Goal: Information Seeking & Learning: Learn about a topic

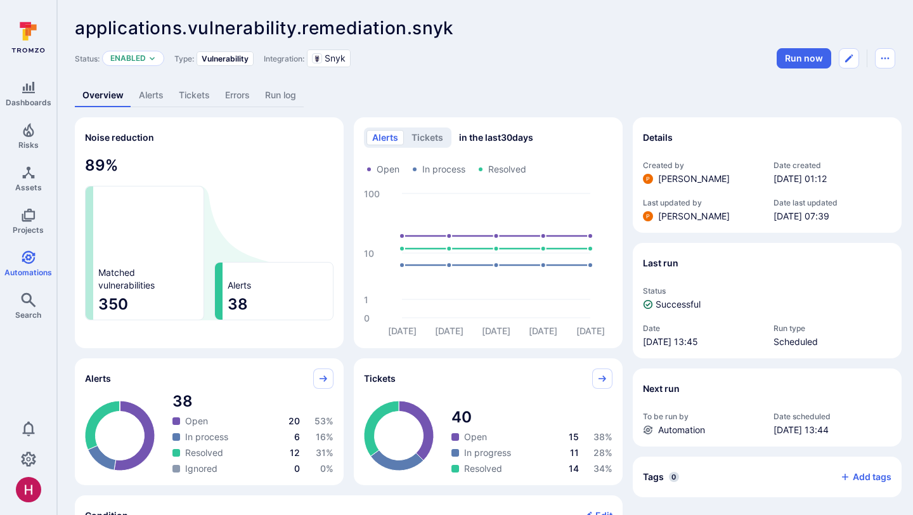
click at [150, 91] on link "Alerts" at bounding box center [151, 95] width 40 height 23
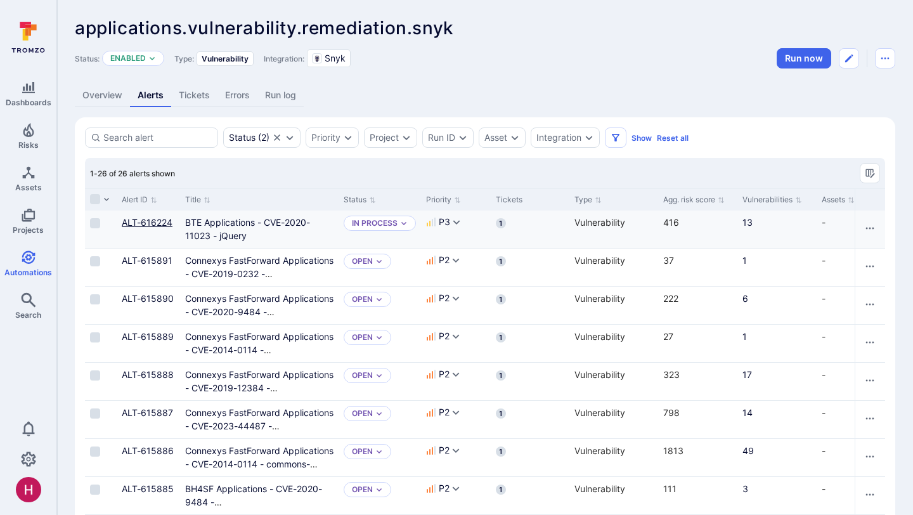
click at [151, 225] on link "ALT-616224" at bounding box center [147, 222] width 51 height 11
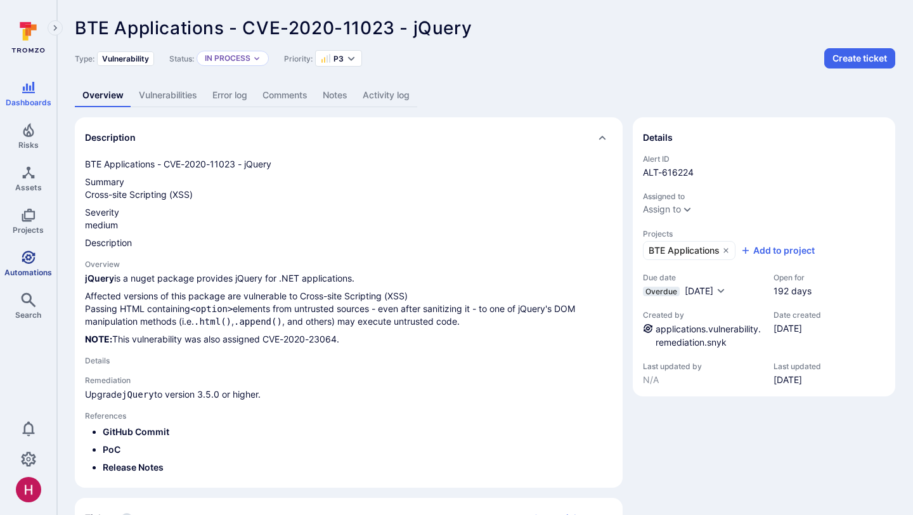
click at [32, 263] on icon "Automations" at bounding box center [28, 257] width 15 height 15
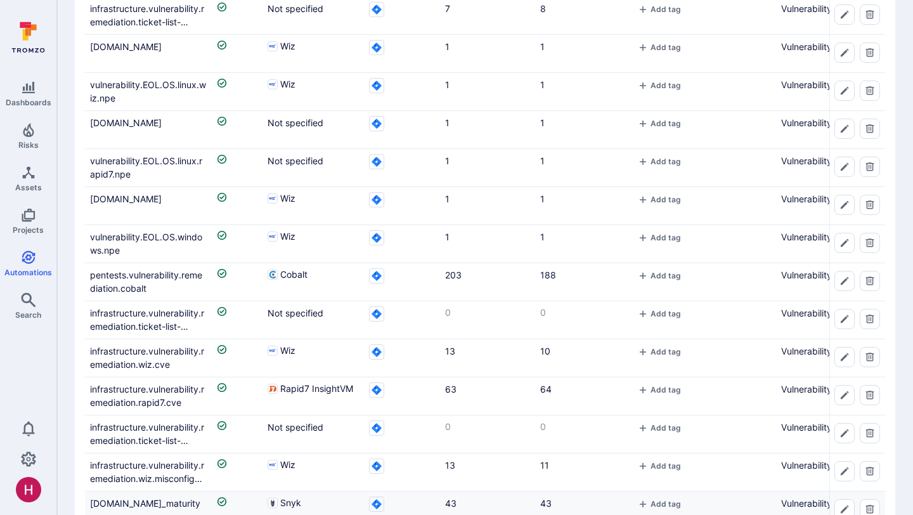
scroll to position [646, 0]
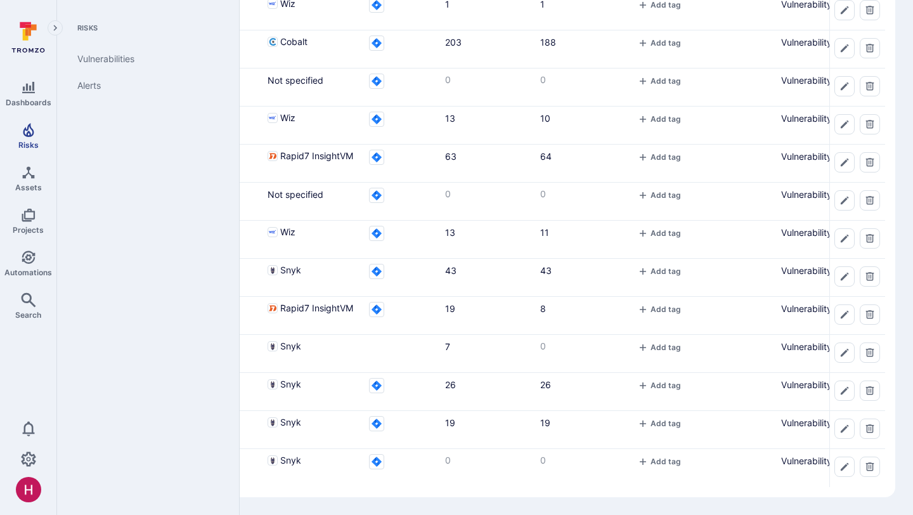
click at [34, 132] on icon "Risks" at bounding box center [28, 129] width 15 height 15
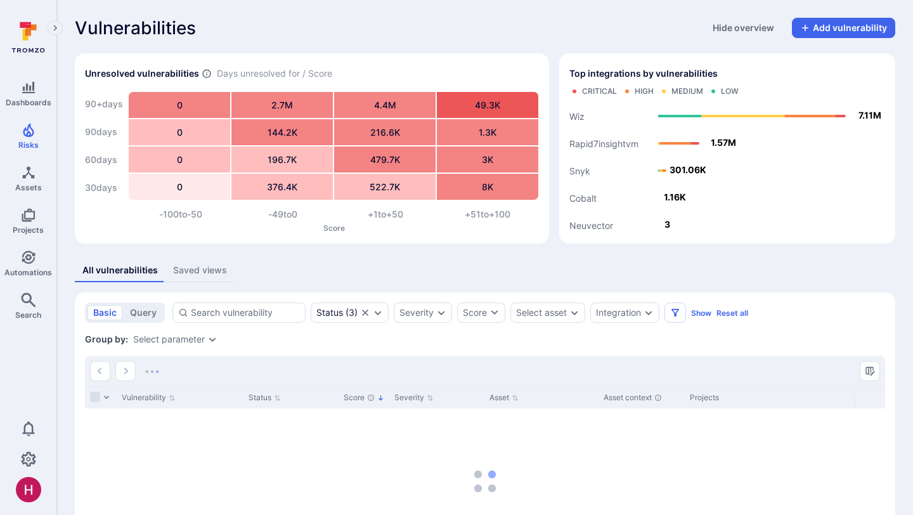
click at [35, 34] on icon at bounding box center [28, 37] width 56 height 44
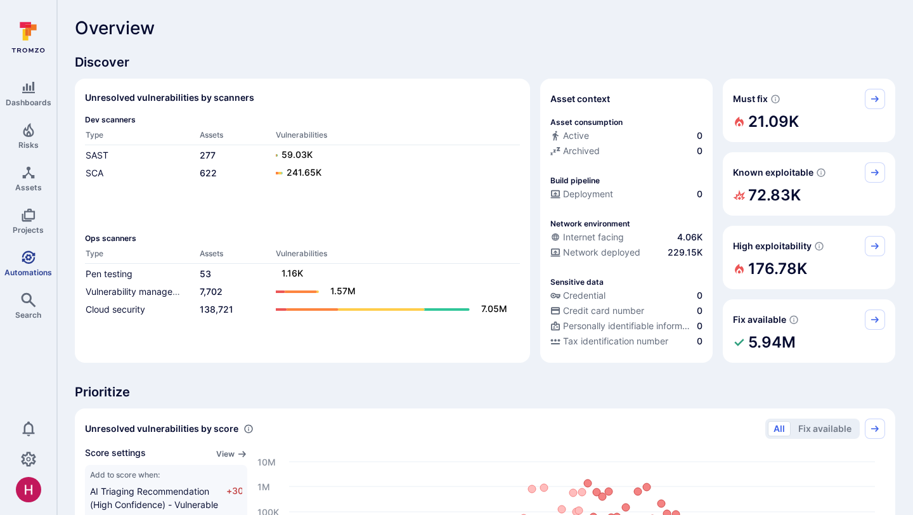
click at [36, 264] on link "Automations" at bounding box center [28, 263] width 56 height 37
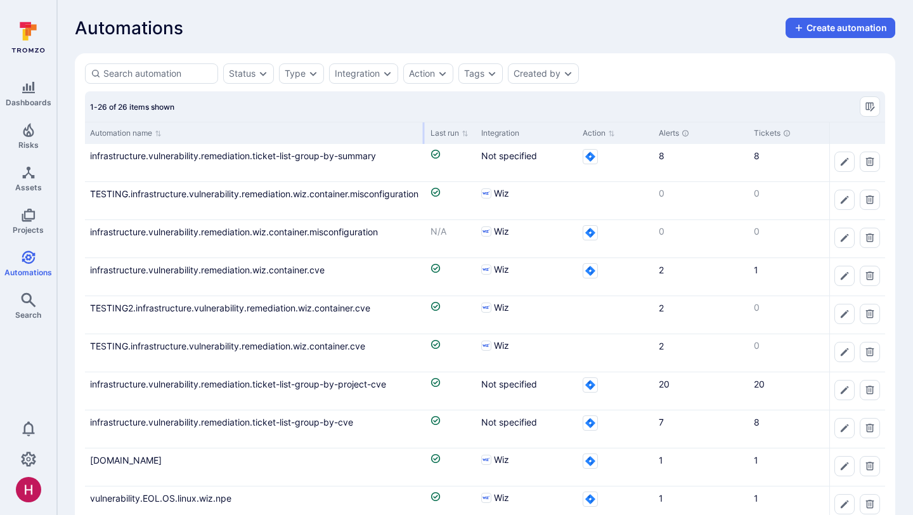
drag, startPoint x: 209, startPoint y: 129, endPoint x: 423, endPoint y: 141, distance: 213.9
click at [423, 141] on div at bounding box center [424, 133] width 2 height 22
click at [264, 72] on icon "Expand dropdown" at bounding box center [263, 73] width 10 height 10
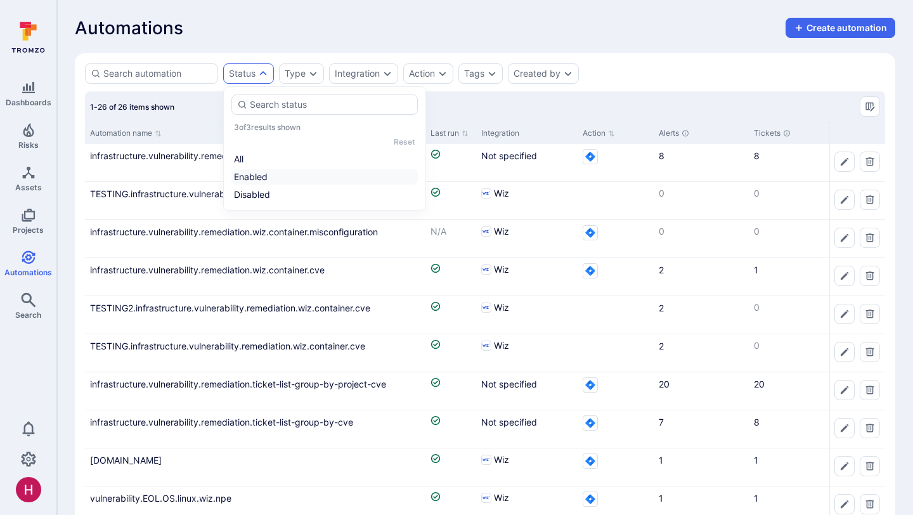
click at [261, 175] on li "Enabled" at bounding box center [324, 176] width 186 height 15
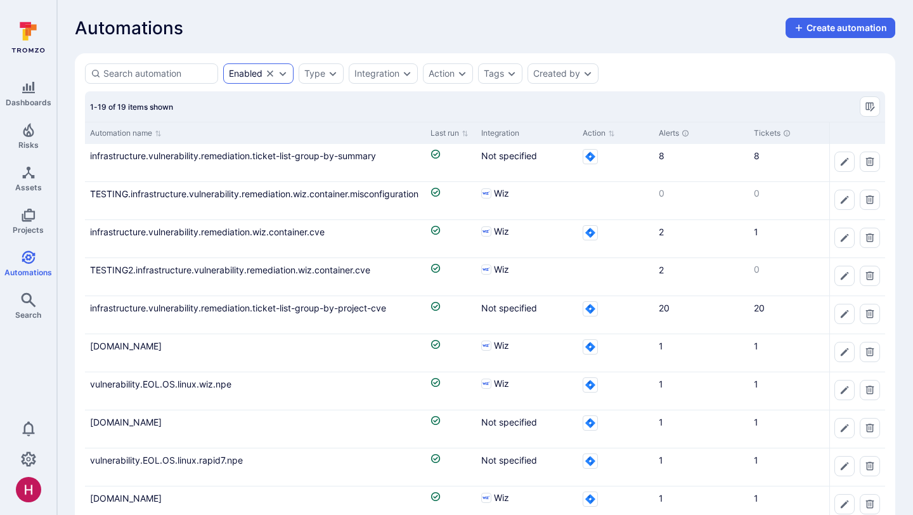
click at [271, 73] on icon "Clear selection" at bounding box center [270, 73] width 6 height 6
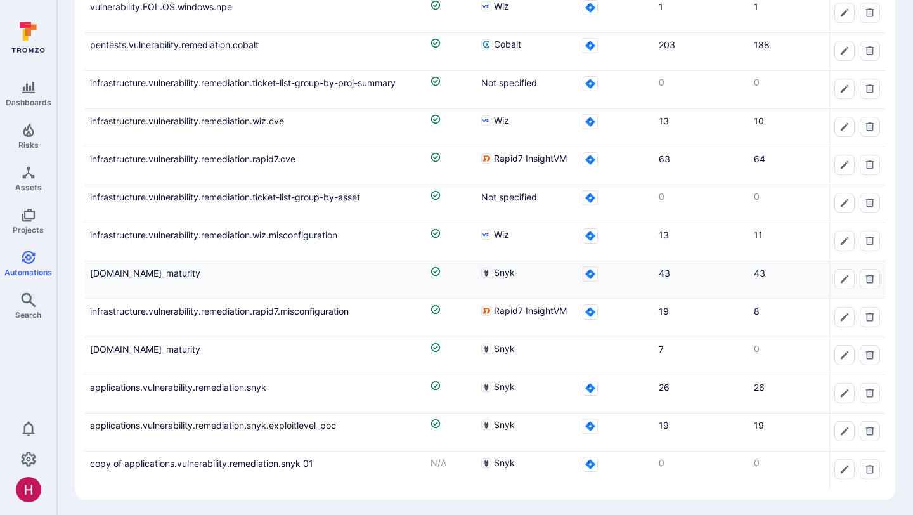
scroll to position [646, 0]
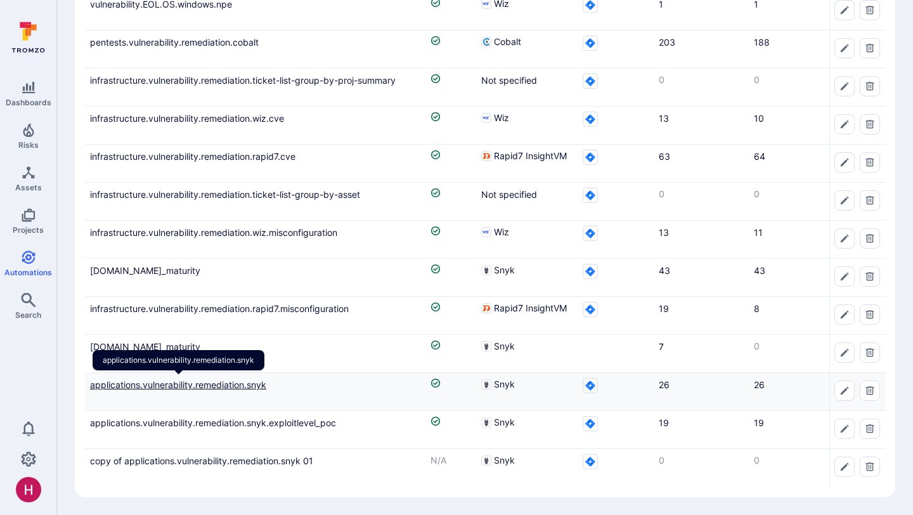
click at [233, 380] on link "applications.vulnerability.remediation.snyk" at bounding box center [178, 384] width 176 height 11
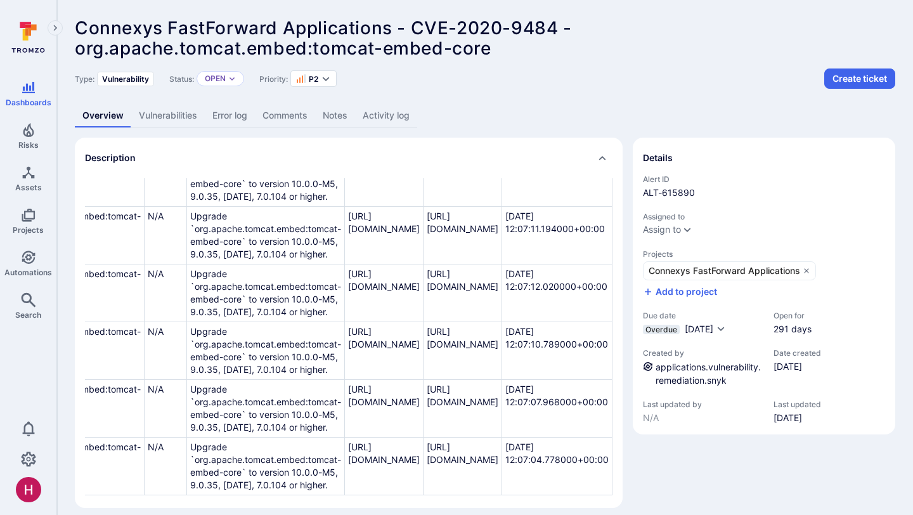
scroll to position [428, 551]
click at [165, 117] on link "Vulnerabilities" at bounding box center [168, 115] width 74 height 23
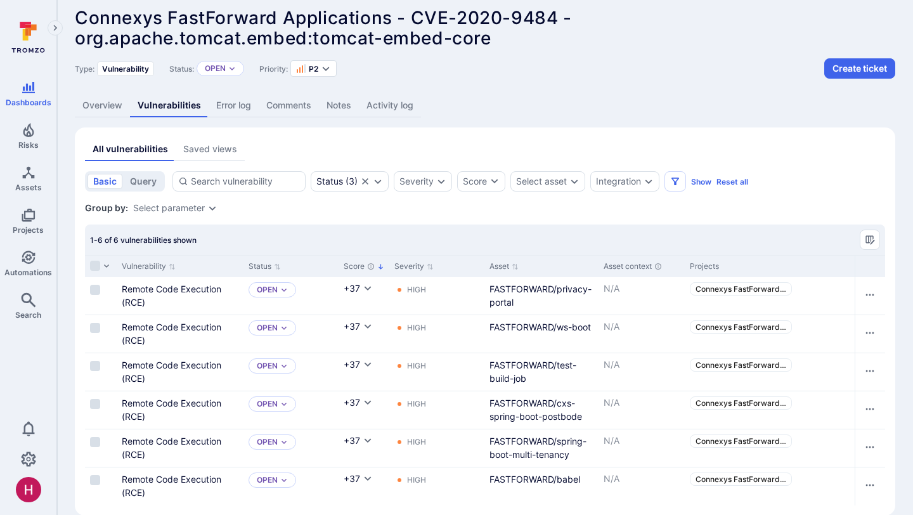
scroll to position [8, 0]
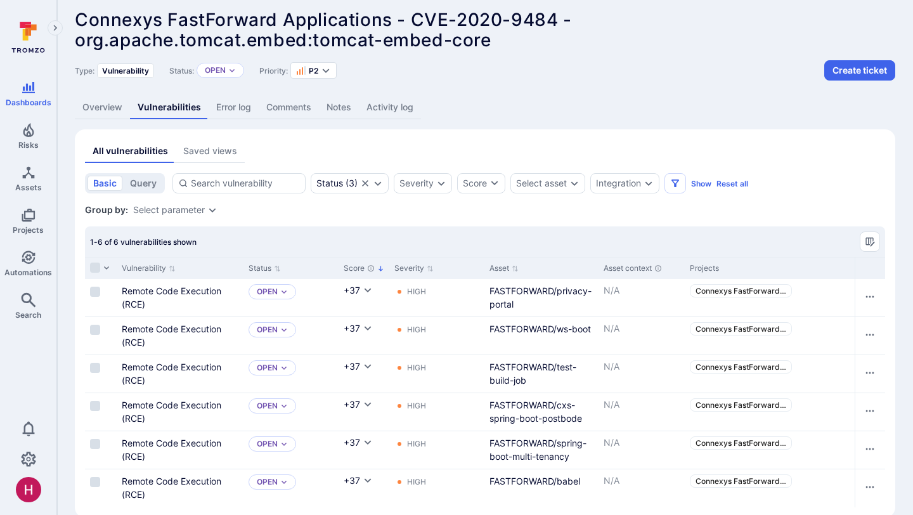
click at [110, 107] on link "Overview" at bounding box center [102, 107] width 55 height 23
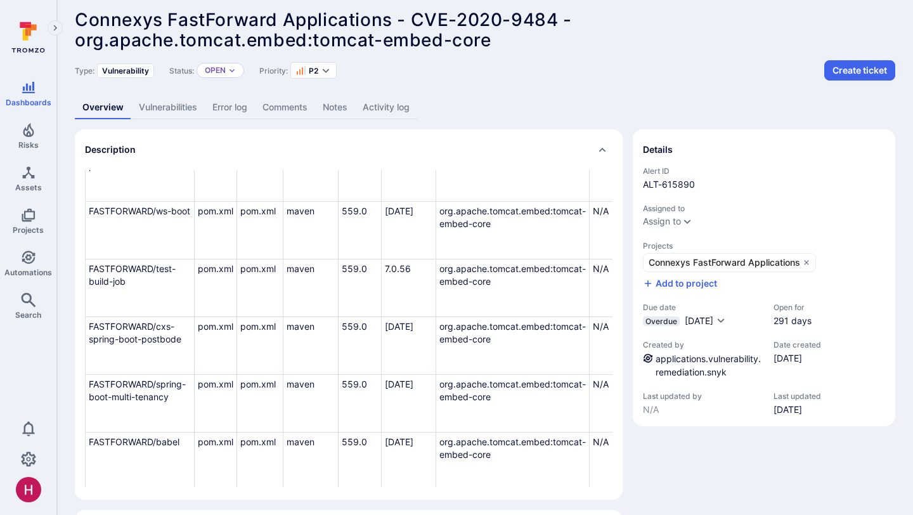
scroll to position [428, 0]
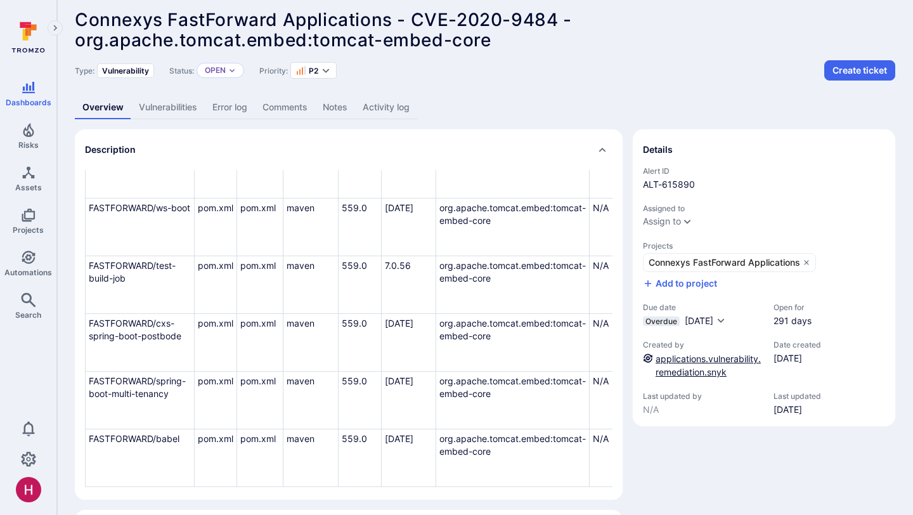
click at [691, 357] on link "applications.vulnerability.remediation.snyk" at bounding box center [707, 365] width 105 height 24
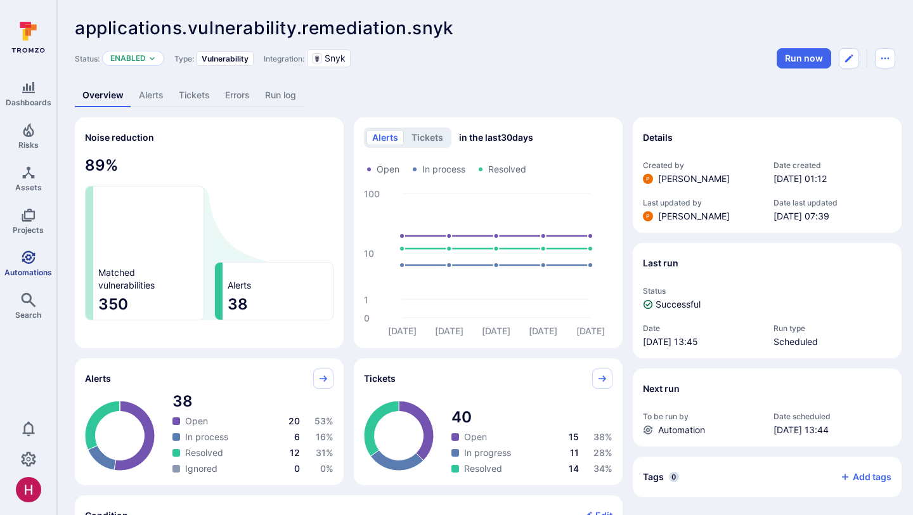
click at [25, 265] on link "Automations" at bounding box center [28, 263] width 56 height 37
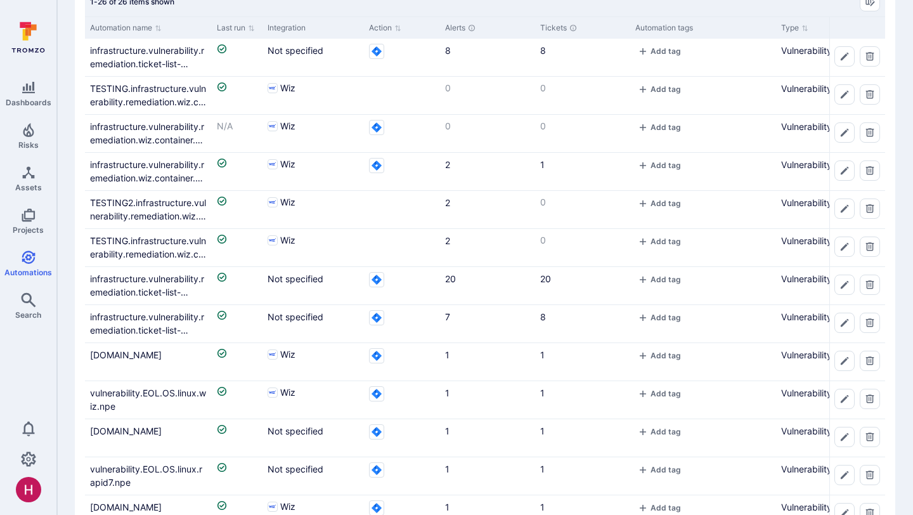
scroll to position [1, 0]
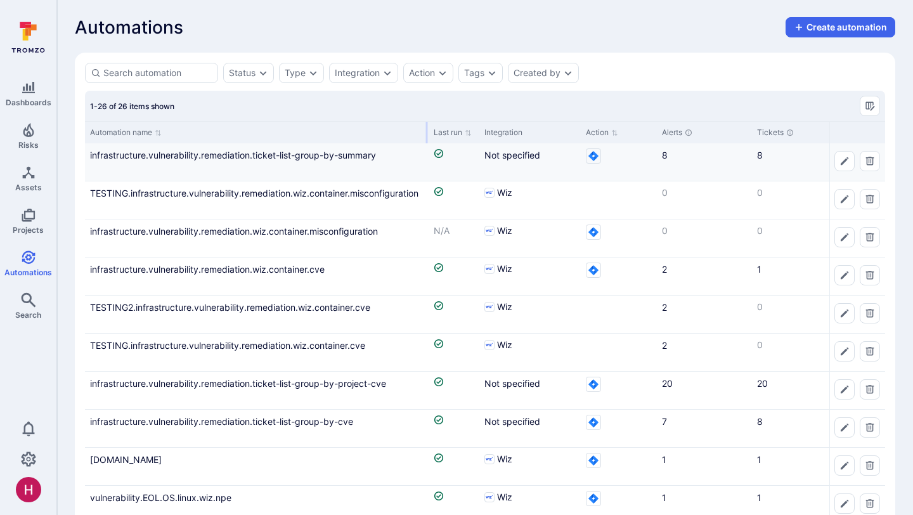
drag, startPoint x: 209, startPoint y: 129, endPoint x: 426, endPoint y: 158, distance: 218.7
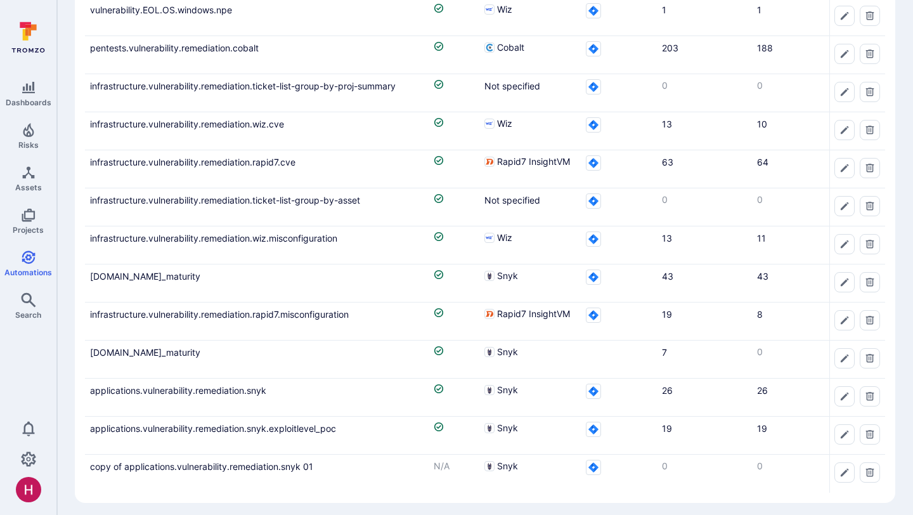
scroll to position [646, 0]
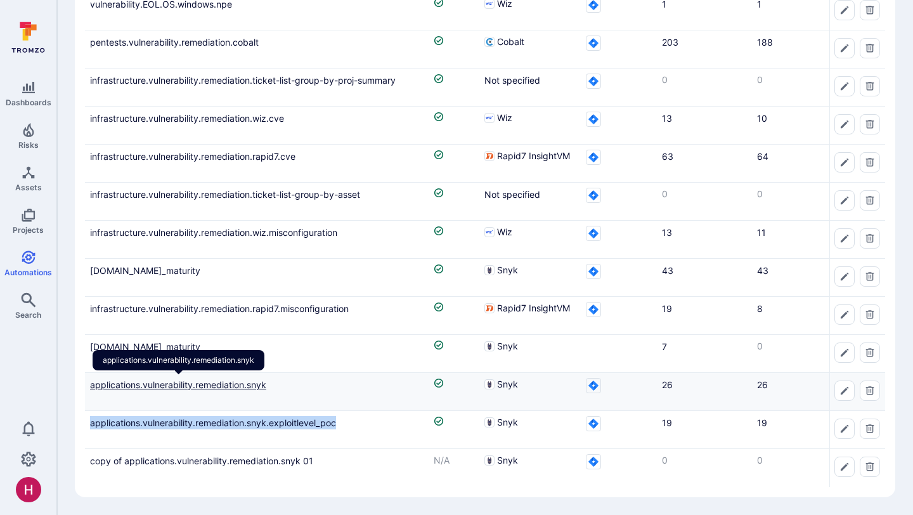
click at [254, 382] on link "applications.vulnerability.remediation.snyk" at bounding box center [178, 384] width 176 height 11
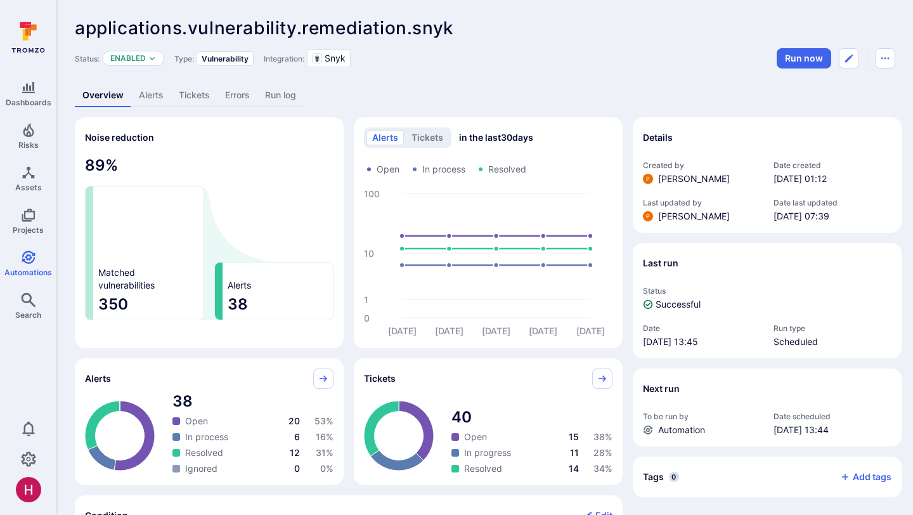
click at [153, 97] on link "Alerts" at bounding box center [151, 95] width 40 height 23
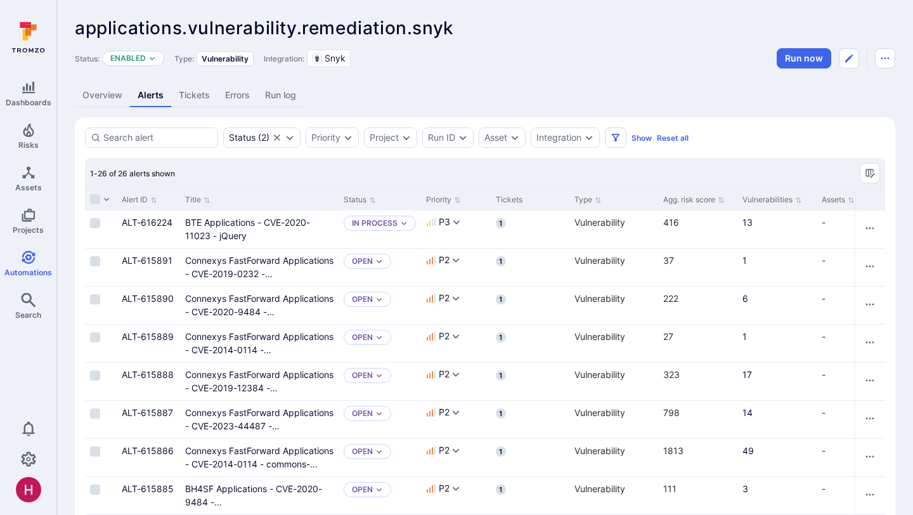
click at [107, 98] on link "Overview" at bounding box center [102, 95] width 55 height 23
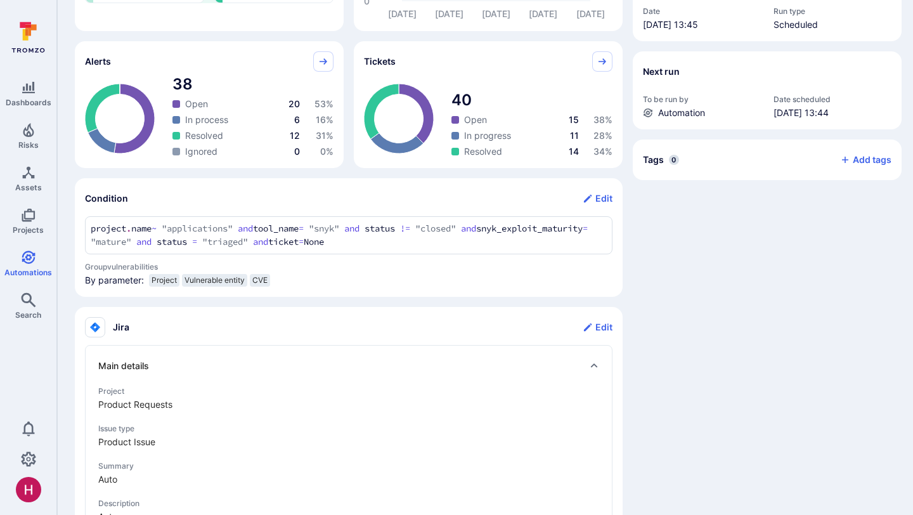
scroll to position [318, 0]
click at [92, 217] on div "project.name ~ "applications" and tool_name = "snyk" and status != "closed" and…" at bounding box center [348, 234] width 527 height 38
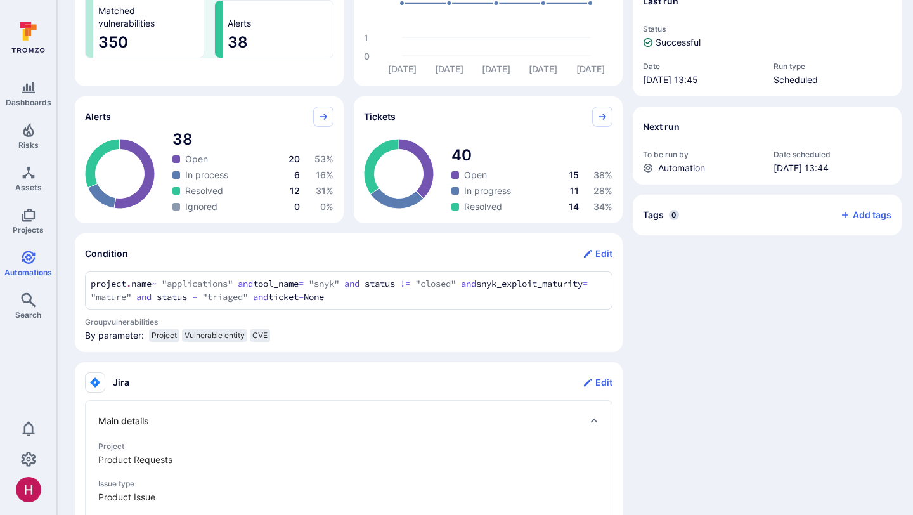
scroll to position [0, 0]
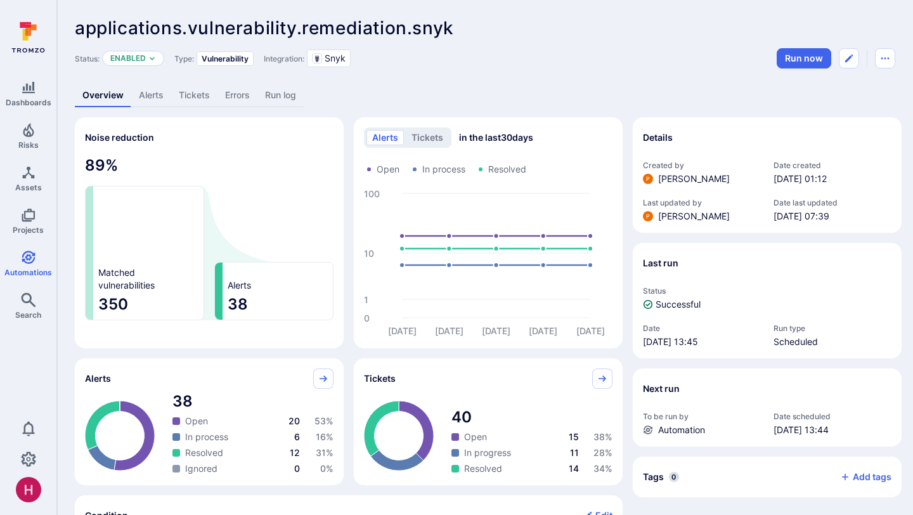
click at [153, 101] on link "Alerts" at bounding box center [151, 95] width 40 height 23
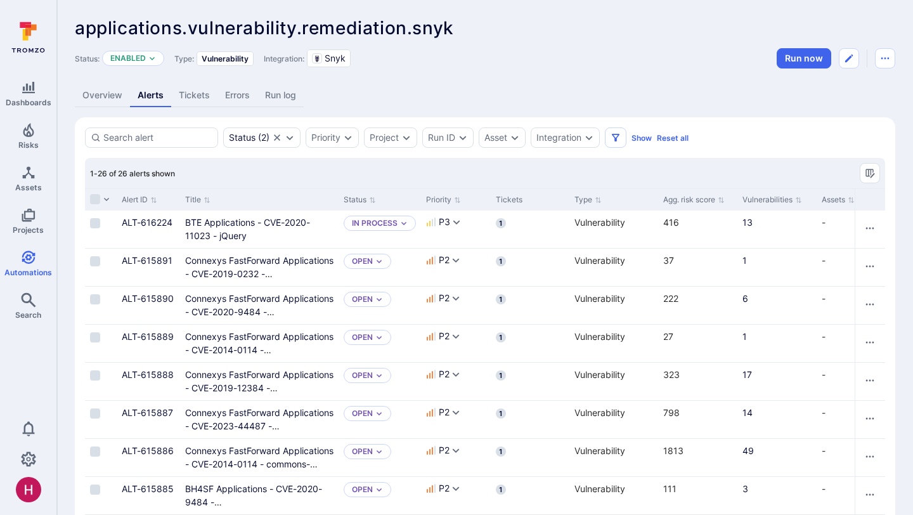
click at [103, 96] on link "Overview" at bounding box center [102, 95] width 55 height 23
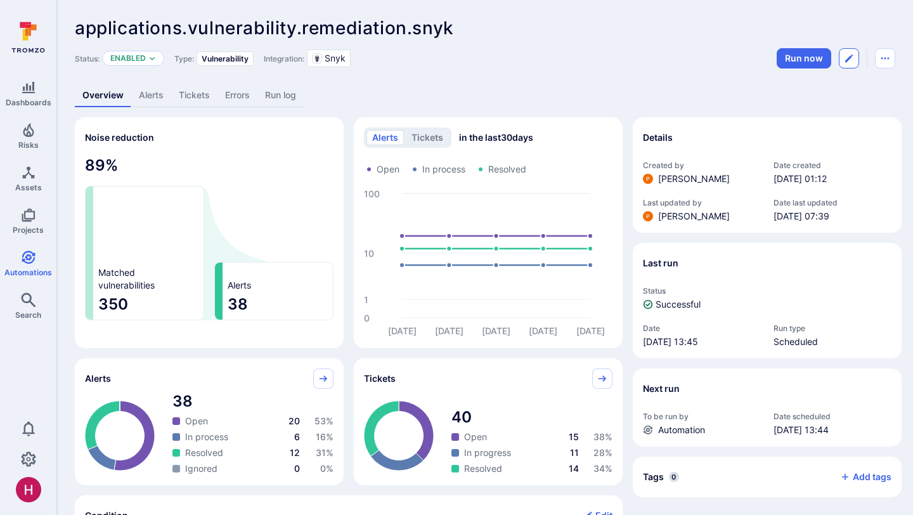
click at [848, 58] on icon "Edit automation" at bounding box center [849, 58] width 8 height 8
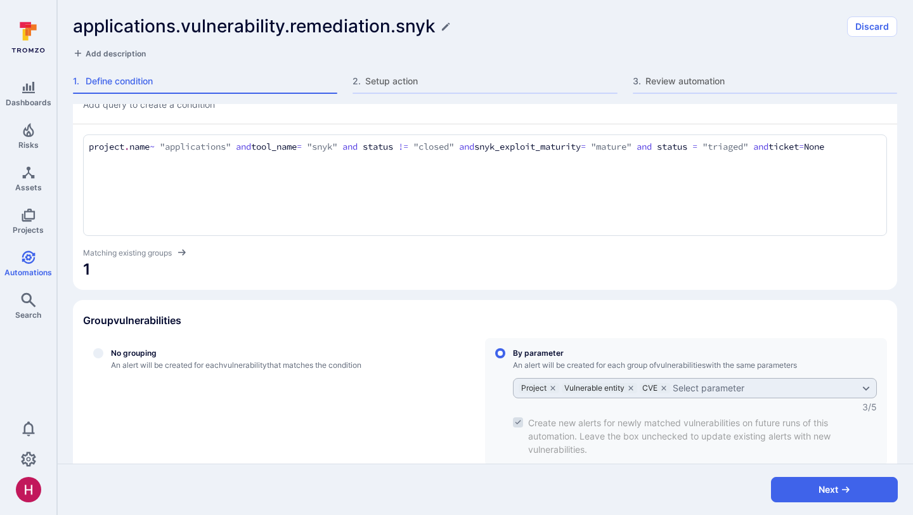
scroll to position [400, 0]
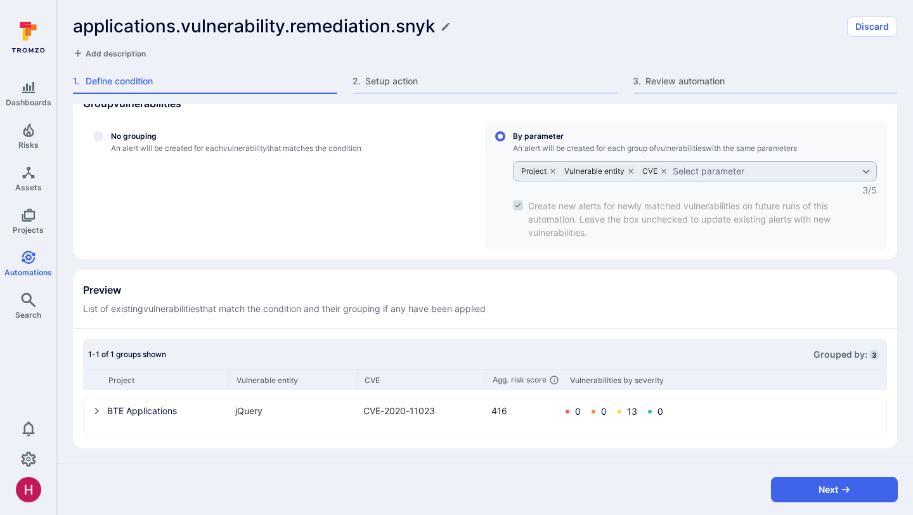
click at [96, 409] on icon "select group" at bounding box center [97, 411] width 10 height 10
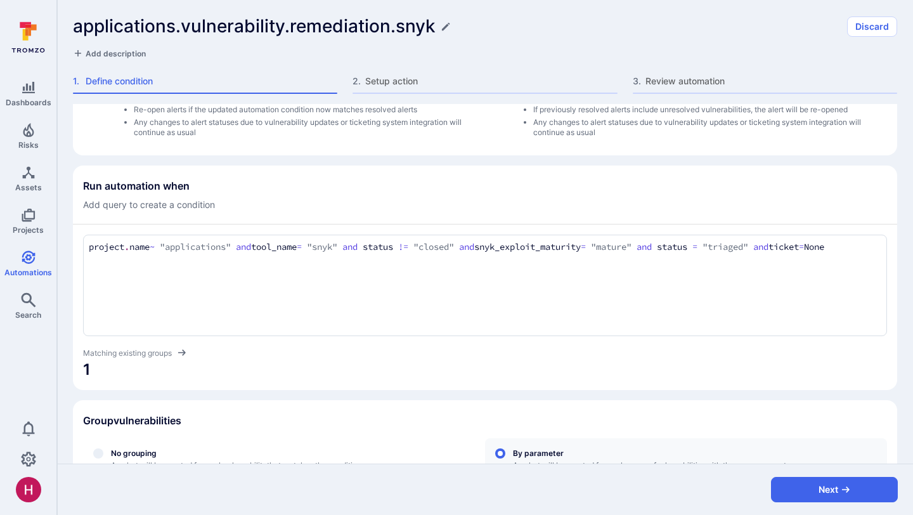
scroll to position [0, 0]
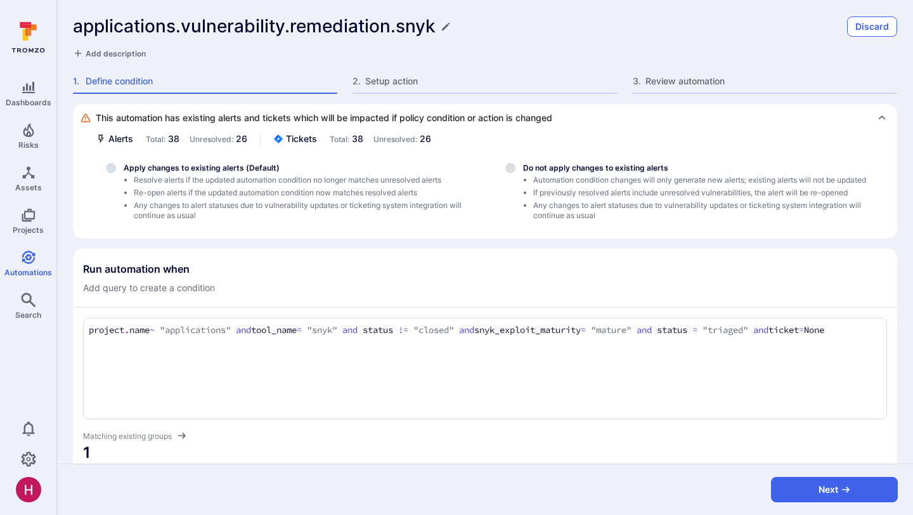
click at [861, 18] on button "Discard" at bounding box center [872, 26] width 50 height 20
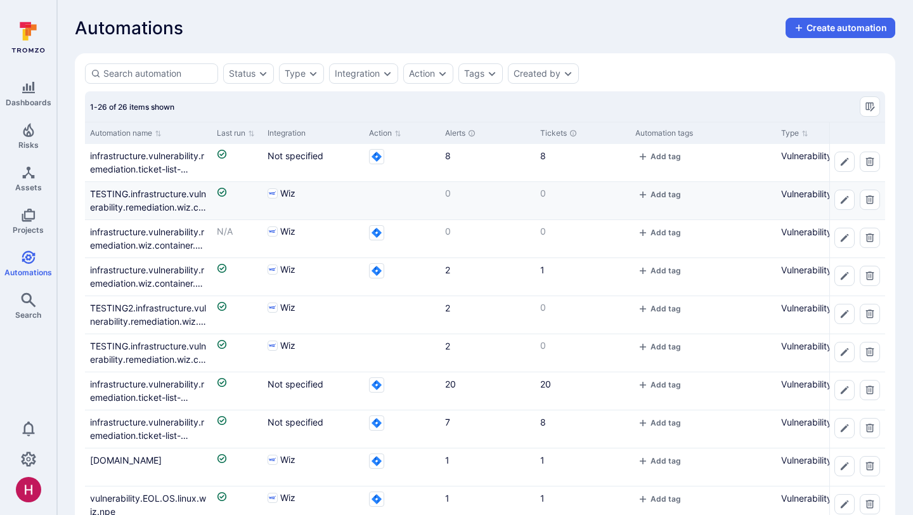
scroll to position [646, 0]
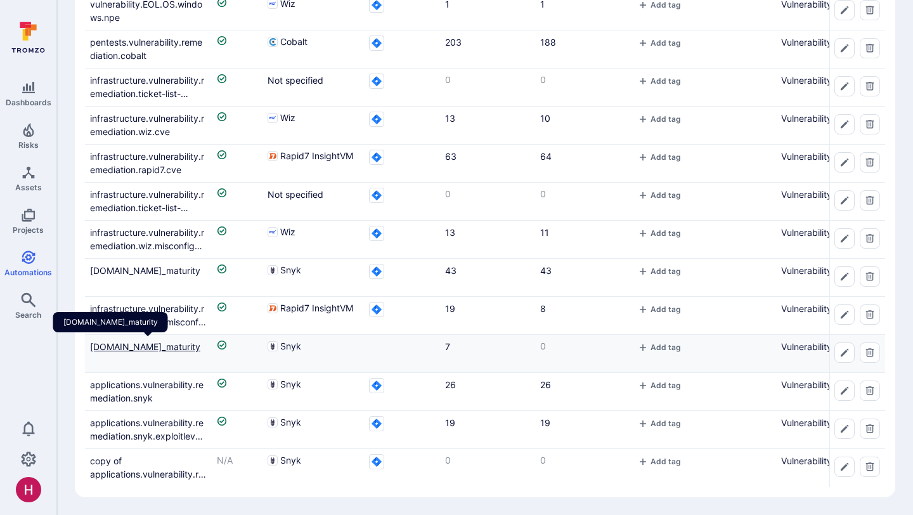
click at [179, 352] on link "TESTING.applications.vulnerability.remediation.snyk.no_maturity" at bounding box center [145, 346] width 110 height 11
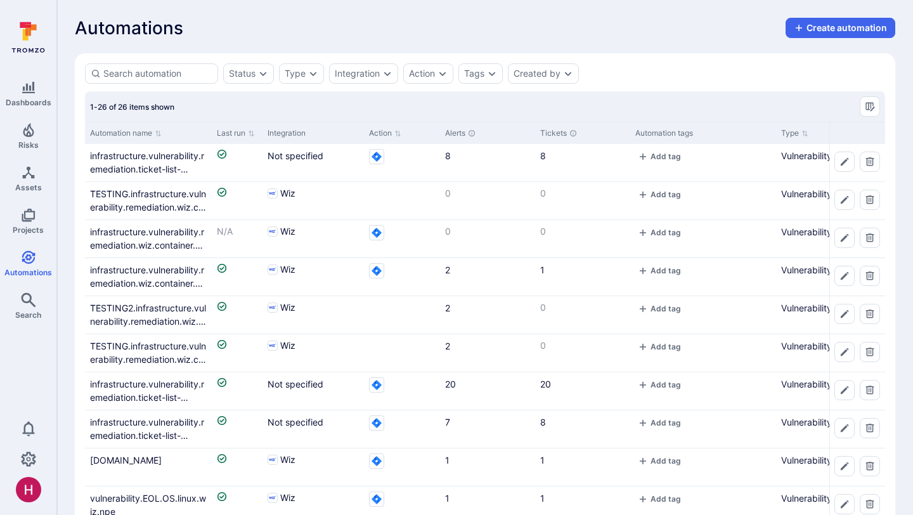
scroll to position [646, 0]
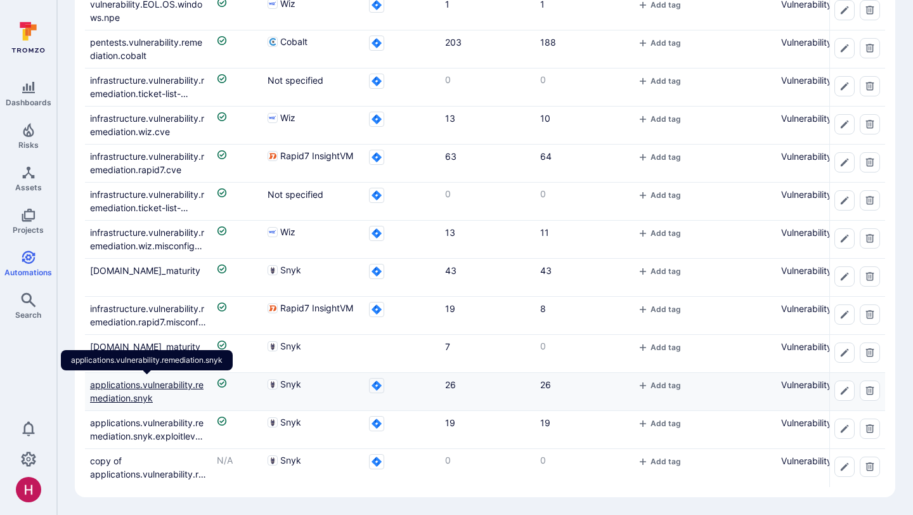
click at [177, 383] on link "applications.vulnerability.remediation.snyk" at bounding box center [146, 391] width 113 height 24
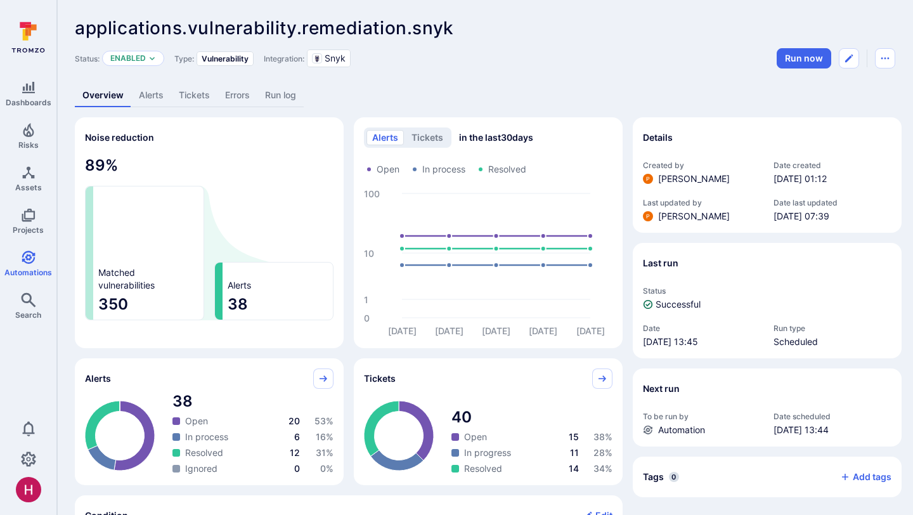
click at [156, 100] on link "Alerts" at bounding box center [151, 95] width 40 height 23
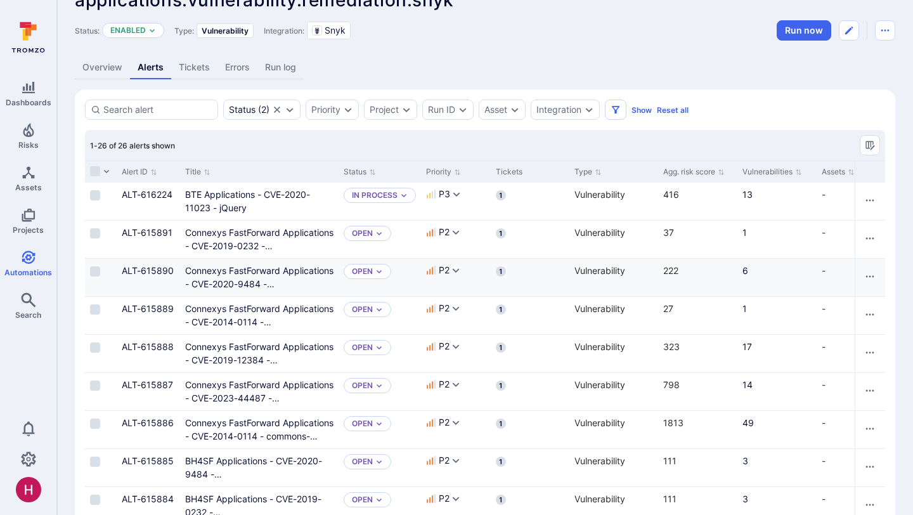
scroll to position [30, 0]
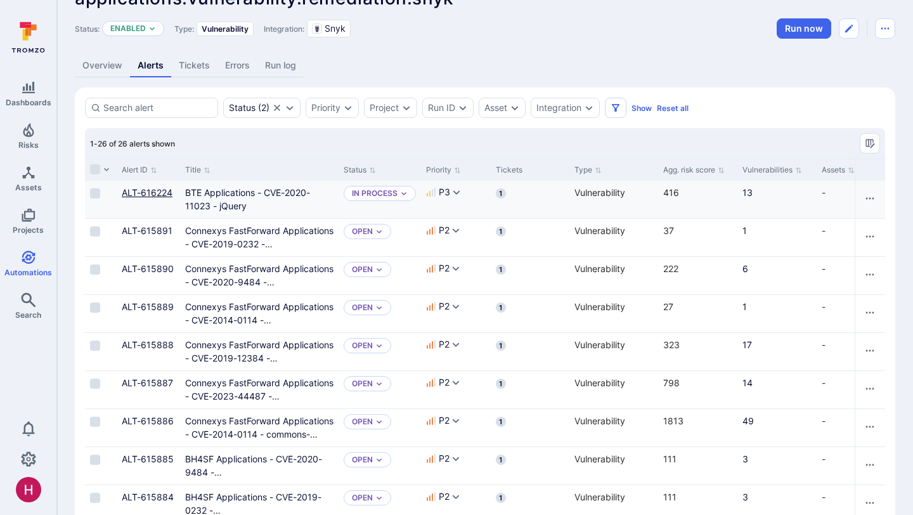
click at [144, 191] on link "ALT-616224" at bounding box center [147, 192] width 51 height 11
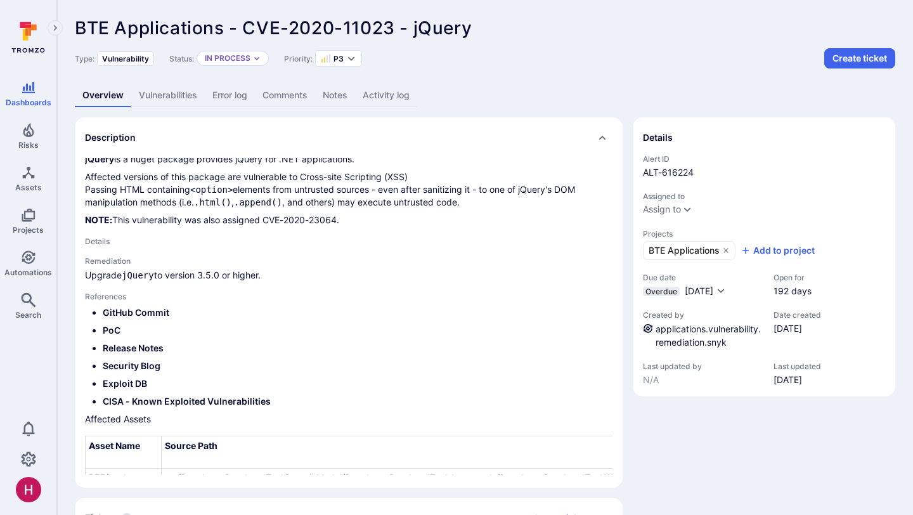
scroll to position [121, 0]
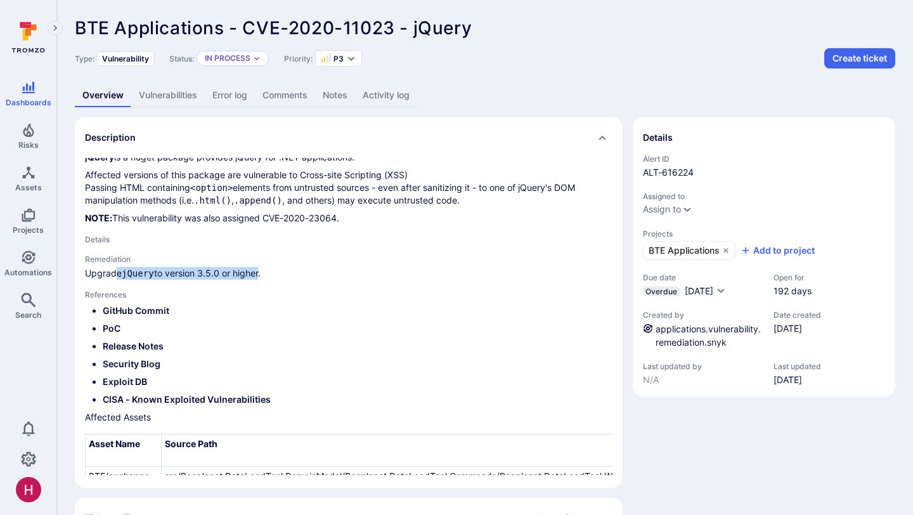
drag, startPoint x: 115, startPoint y: 274, endPoint x: 260, endPoint y: 275, distance: 145.1
click at [260, 276] on p "Upgrade jQuery to version 3.5.0 or higher." at bounding box center [348, 273] width 527 height 13
click at [260, 275] on p "Upgrade jQuery to version 3.5.0 or higher." at bounding box center [348, 273] width 527 height 13
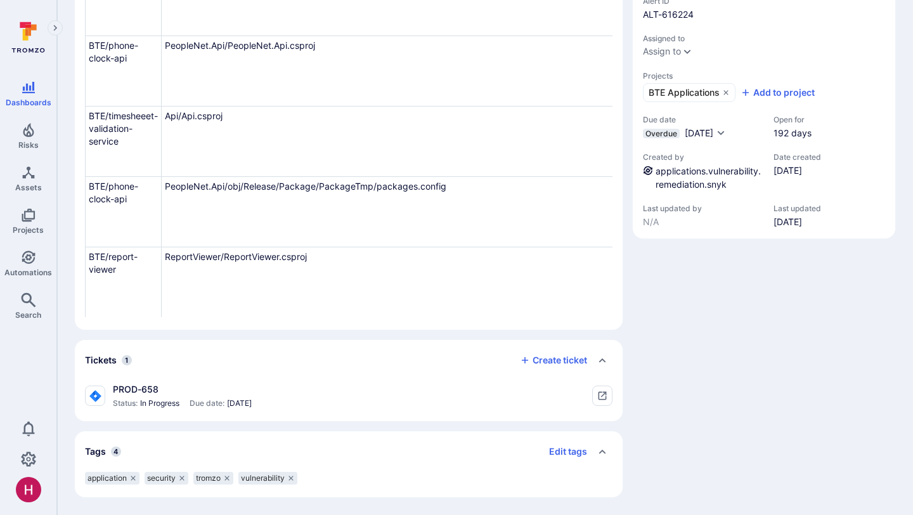
scroll to position [0, 0]
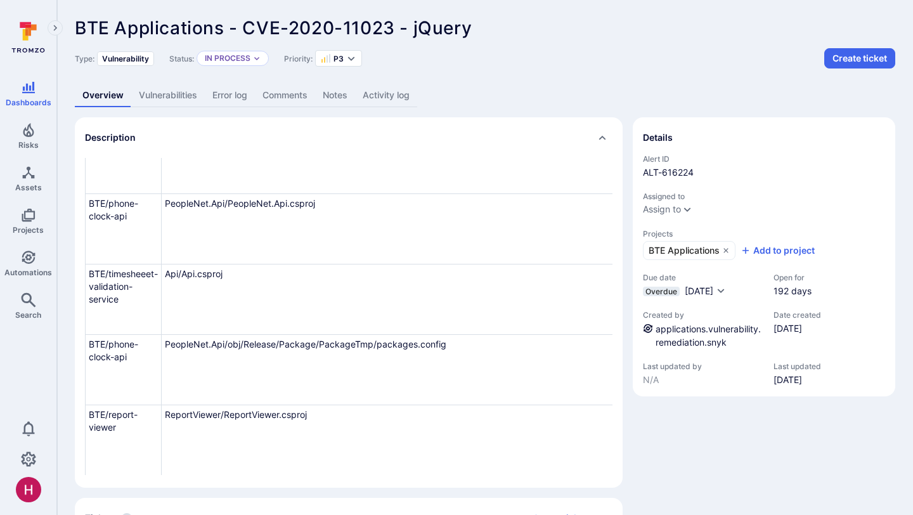
click at [176, 96] on link "Vulnerabilities" at bounding box center [168, 95] width 74 height 23
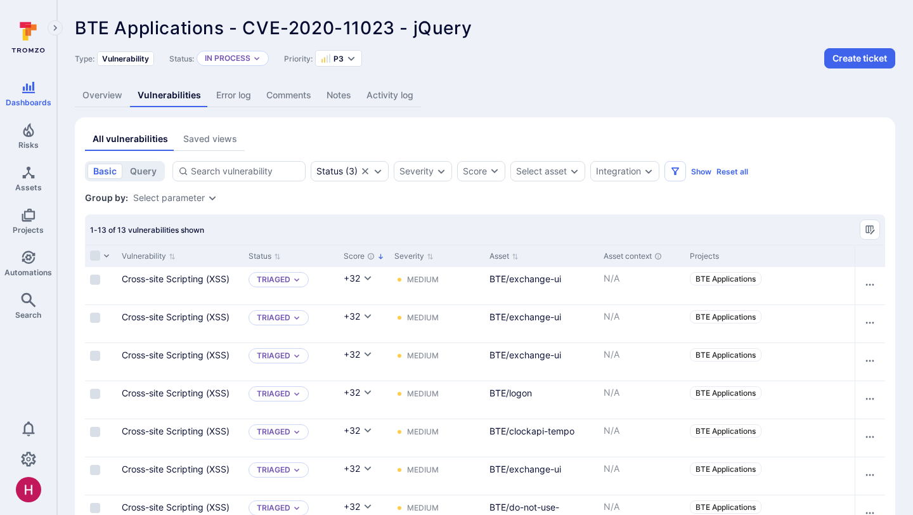
click at [103, 91] on link "Overview" at bounding box center [102, 95] width 55 height 23
click at [99, 93] on link "Overview" at bounding box center [102, 95] width 55 height 23
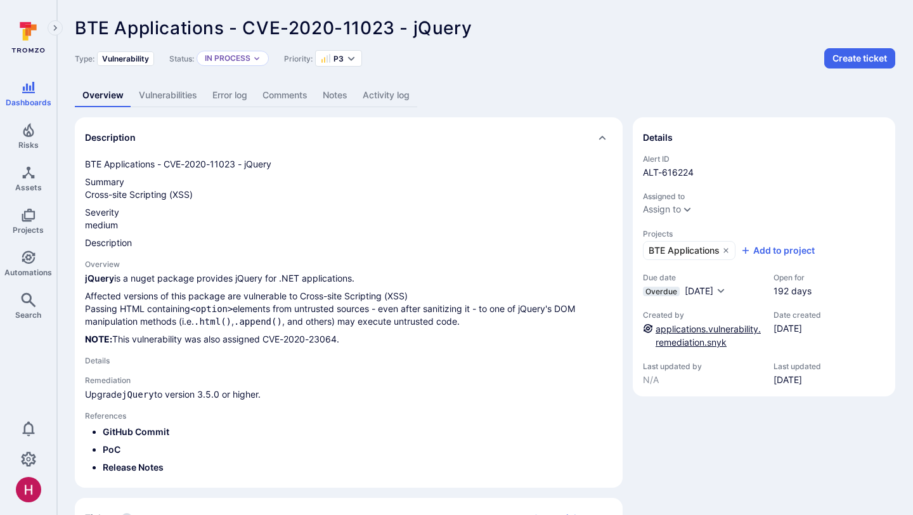
click at [670, 325] on link "applications.vulnerability.remediation.snyk" at bounding box center [707, 335] width 105 height 24
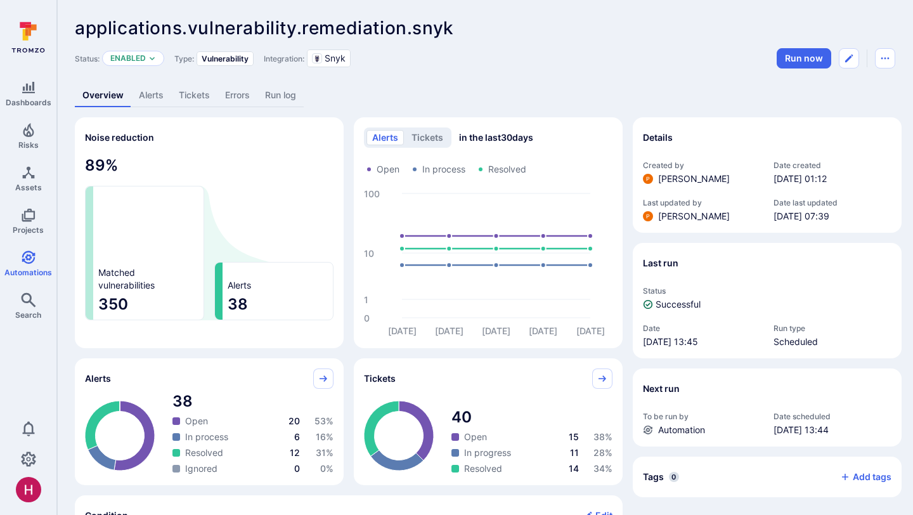
click at [475, 89] on div "Overview Alerts Tickets Errors Run log" at bounding box center [485, 95] width 820 height 23
click at [499, 63] on div "Status: Enabled Type: Vulnerability Integration: Snyk Run now" at bounding box center [485, 58] width 820 height 20
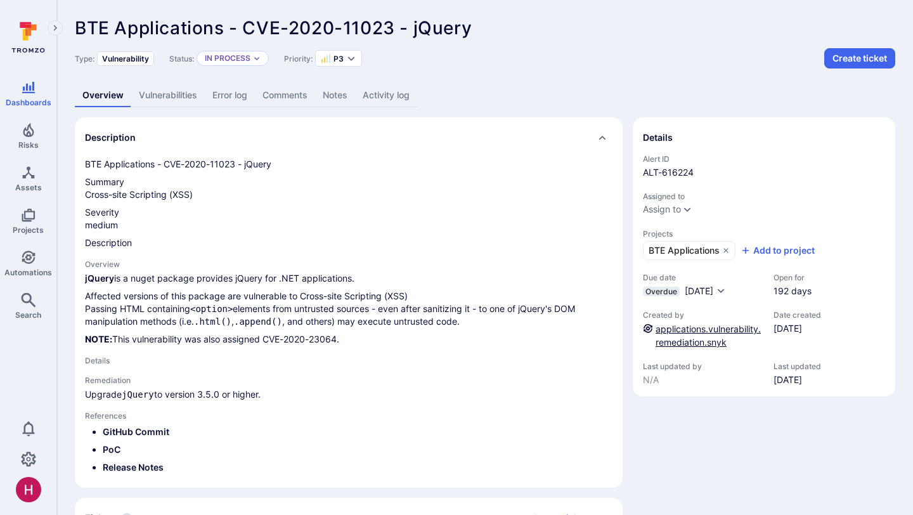
click at [689, 337] on link "applications.vulnerability.remediation.snyk" at bounding box center [707, 335] width 105 height 24
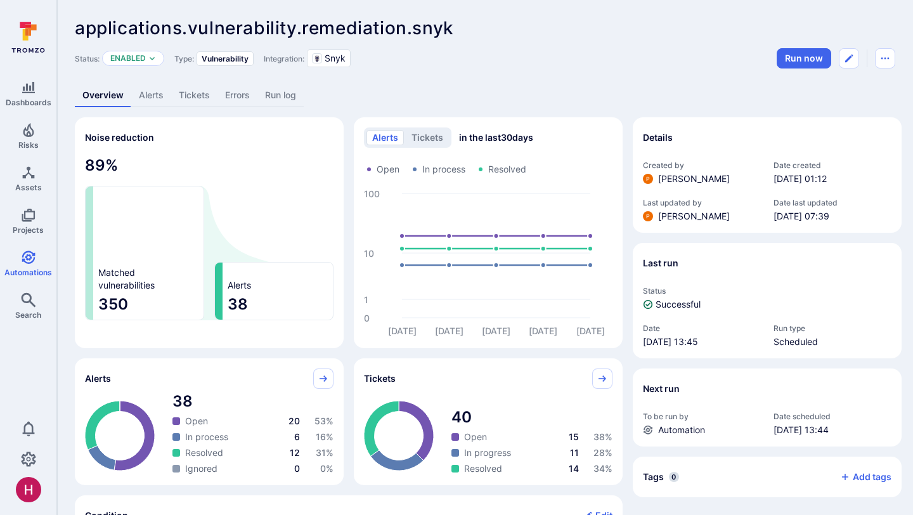
click at [621, 90] on div "Overview Alerts Tickets Errors Run log" at bounding box center [485, 95] width 820 height 23
click at [34, 264] on link "Automations" at bounding box center [28, 263] width 56 height 37
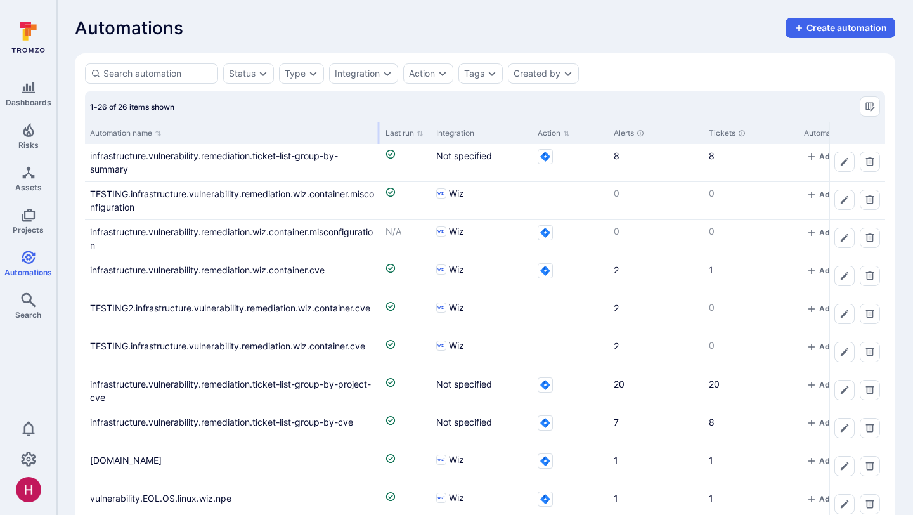
drag, startPoint x: 208, startPoint y: 133, endPoint x: 377, endPoint y: 134, distance: 168.6
click at [378, 134] on div at bounding box center [379, 133] width 2 height 22
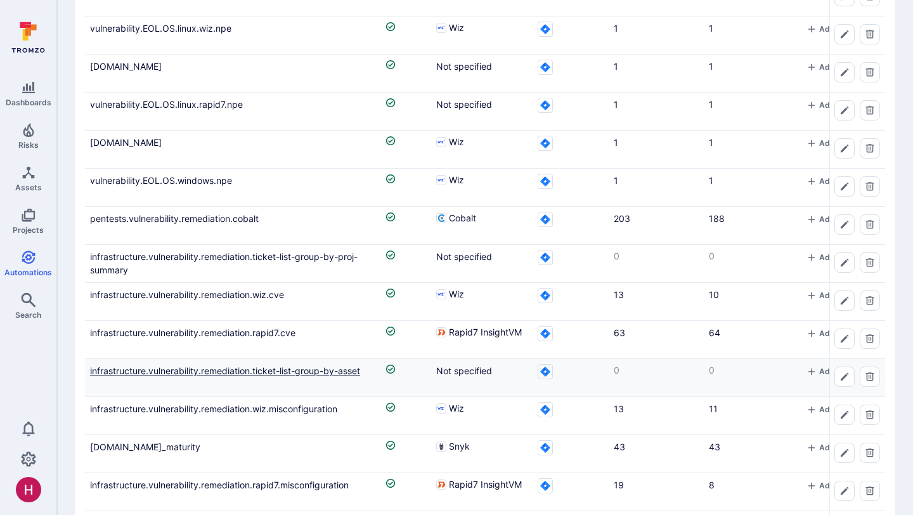
scroll to position [646, 0]
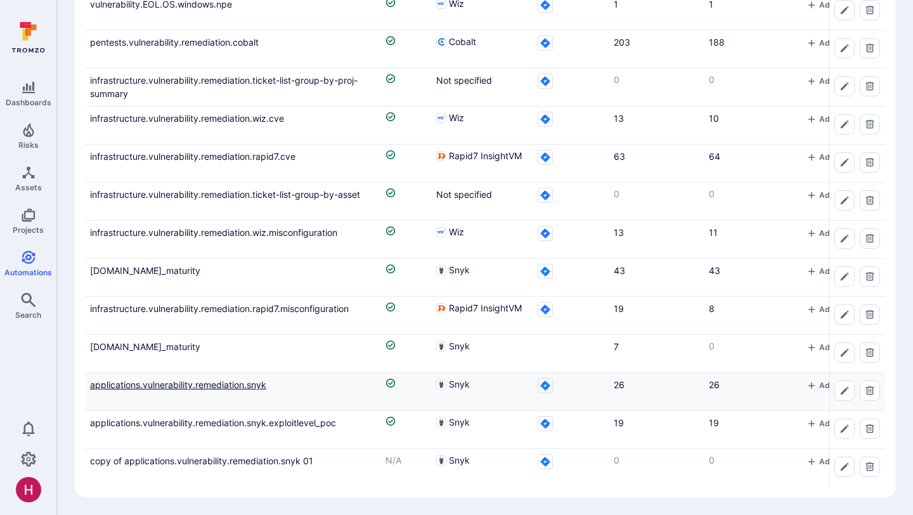
click at [247, 385] on link "applications.vulnerability.remediation.snyk" at bounding box center [178, 384] width 176 height 11
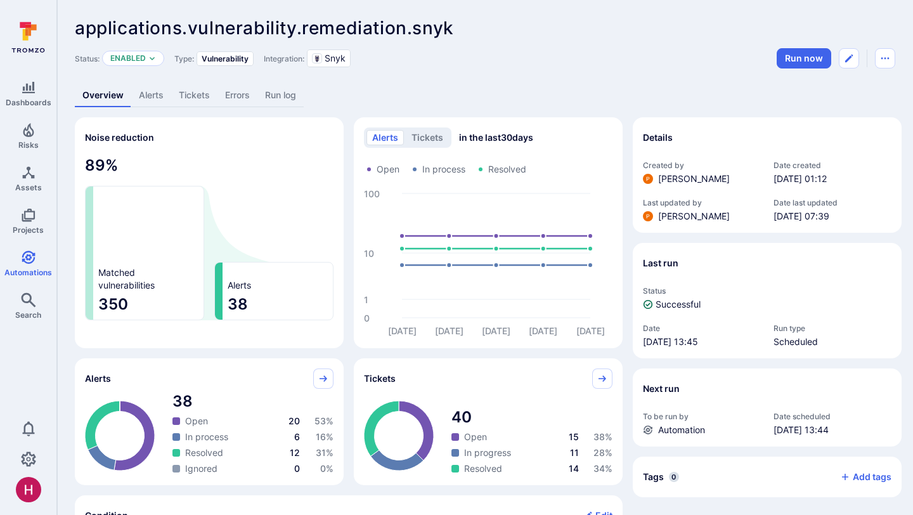
click at [684, 21] on div "applications.vulnerability.remediation.snyk ... Show more" at bounding box center [485, 28] width 820 height 20
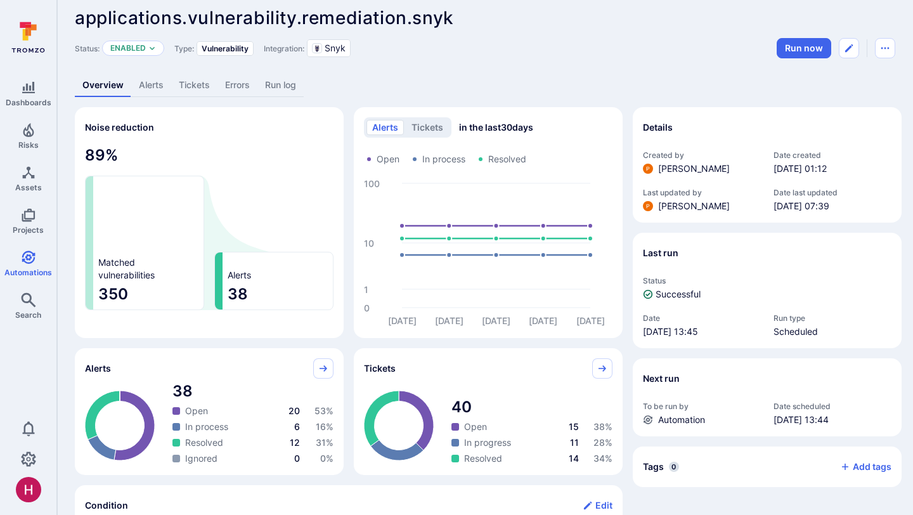
scroll to position [11, 0]
click at [160, 86] on link "Alerts" at bounding box center [151, 84] width 40 height 23
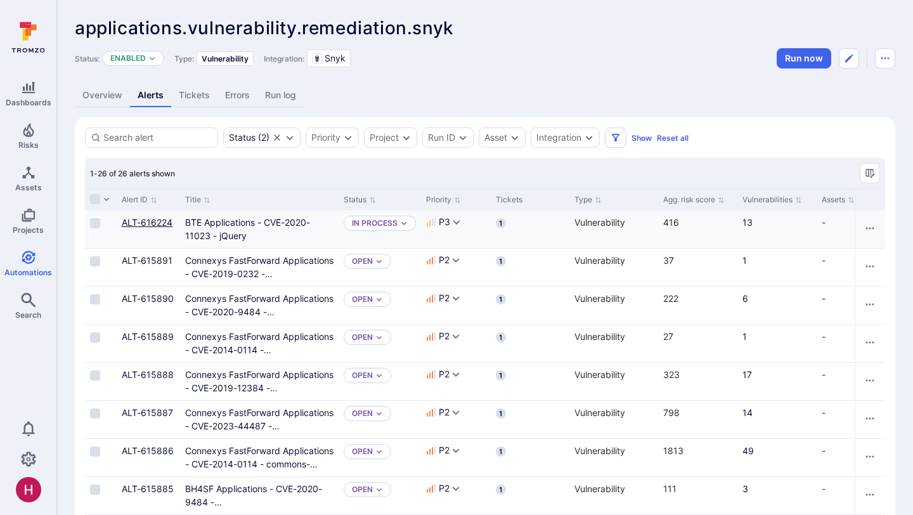
click at [145, 221] on link "ALT-616224" at bounding box center [147, 222] width 51 height 11
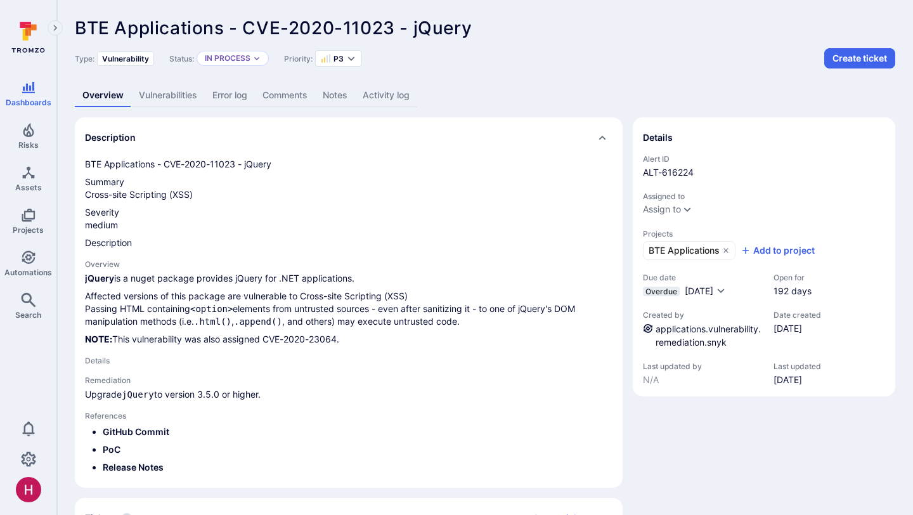
click at [189, 97] on link "Vulnerabilities" at bounding box center [168, 95] width 74 height 23
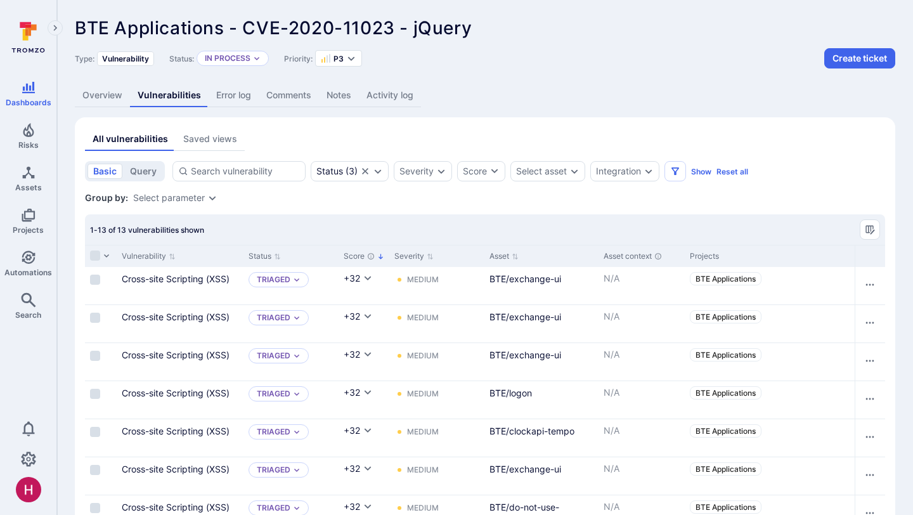
click at [112, 96] on link "Overview" at bounding box center [102, 95] width 55 height 23
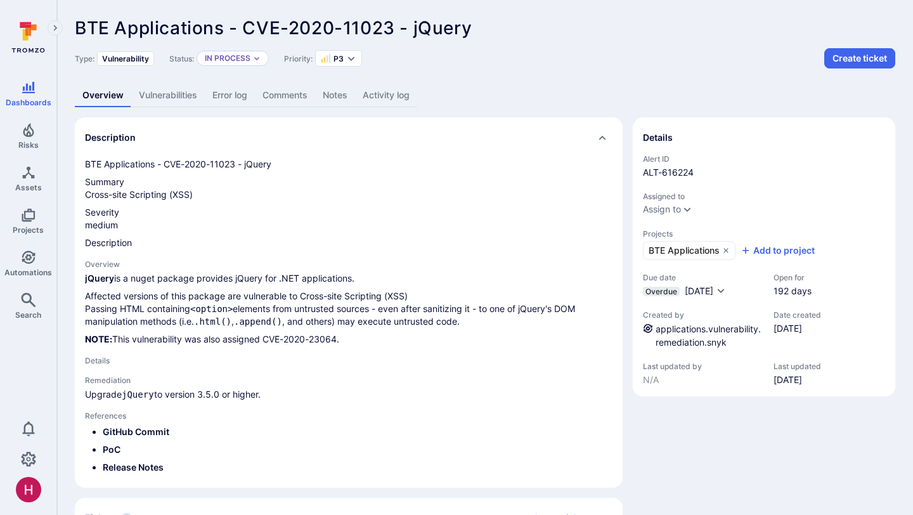
scroll to position [5, 0]
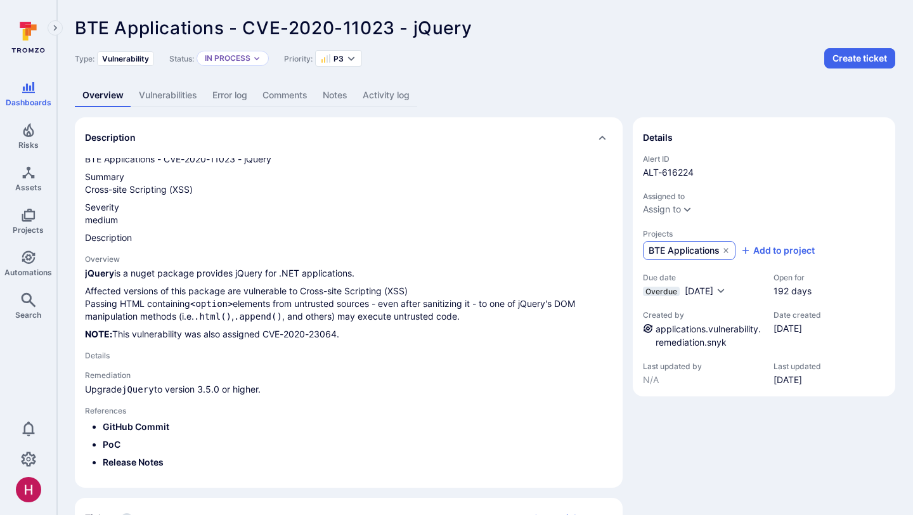
click at [677, 252] on span "BTE Applications" at bounding box center [683, 250] width 71 height 13
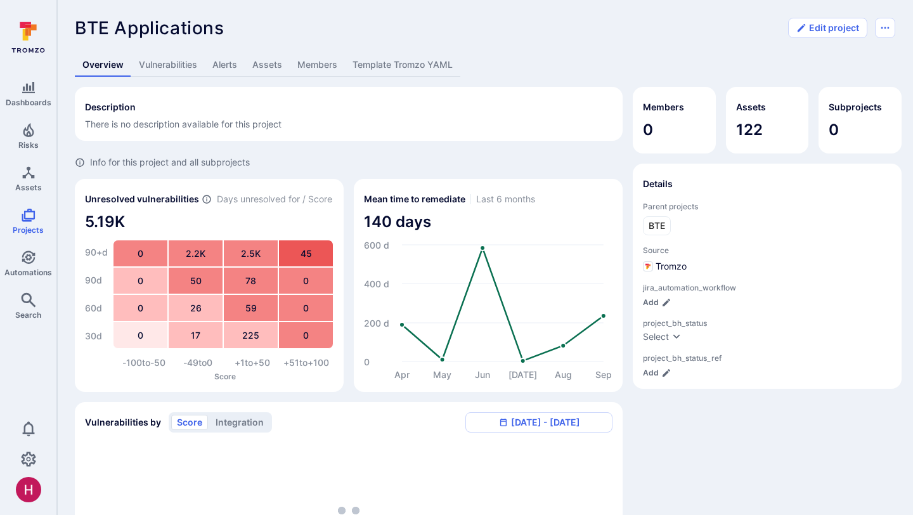
click at [278, 62] on link "Assets" at bounding box center [267, 64] width 45 height 23
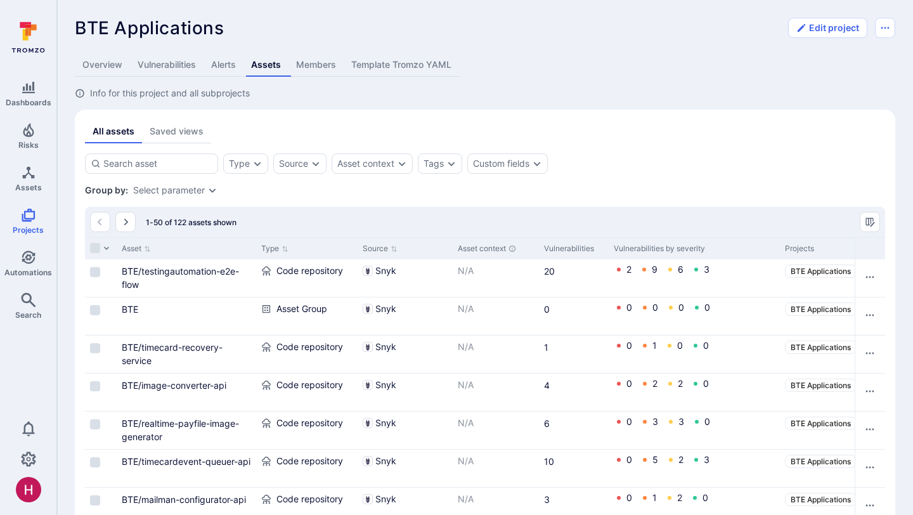
click at [420, 56] on link "Template Tromzo YAML" at bounding box center [400, 64] width 115 height 23
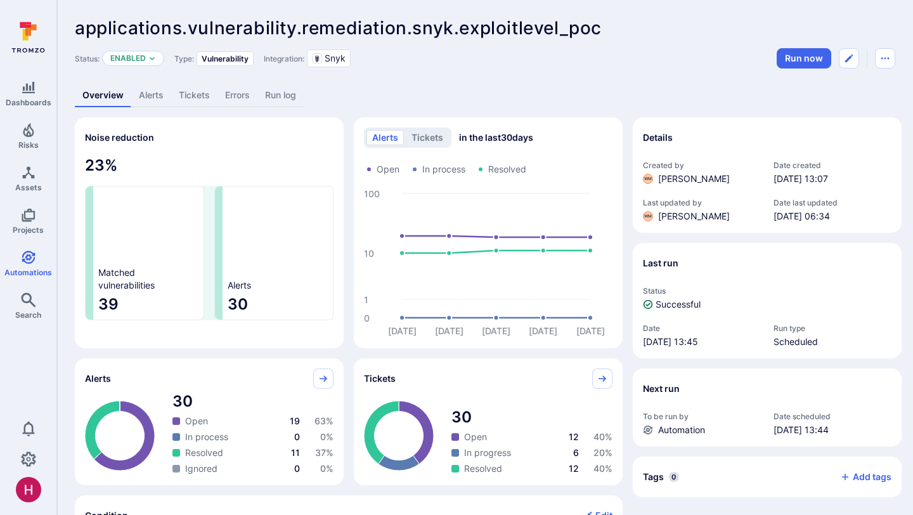
click at [158, 95] on link "Alerts" at bounding box center [151, 95] width 40 height 23
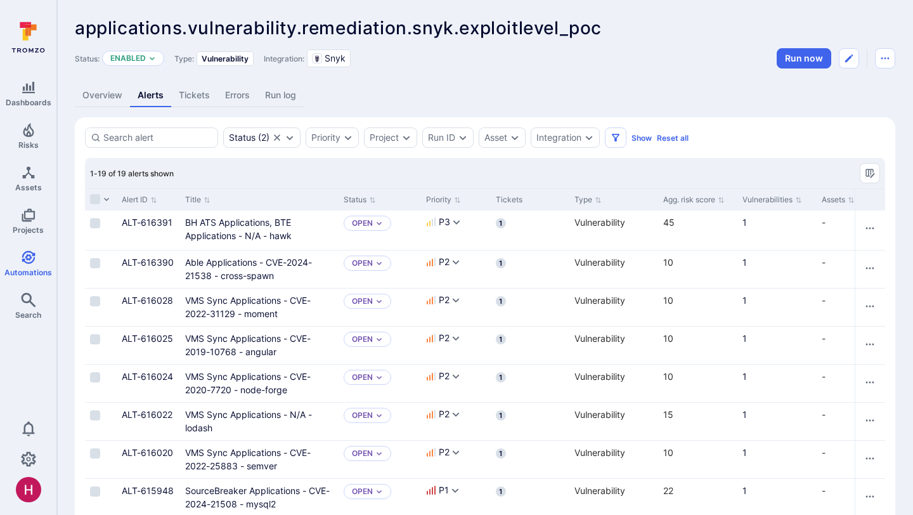
click at [102, 93] on link "Overview" at bounding box center [102, 95] width 55 height 23
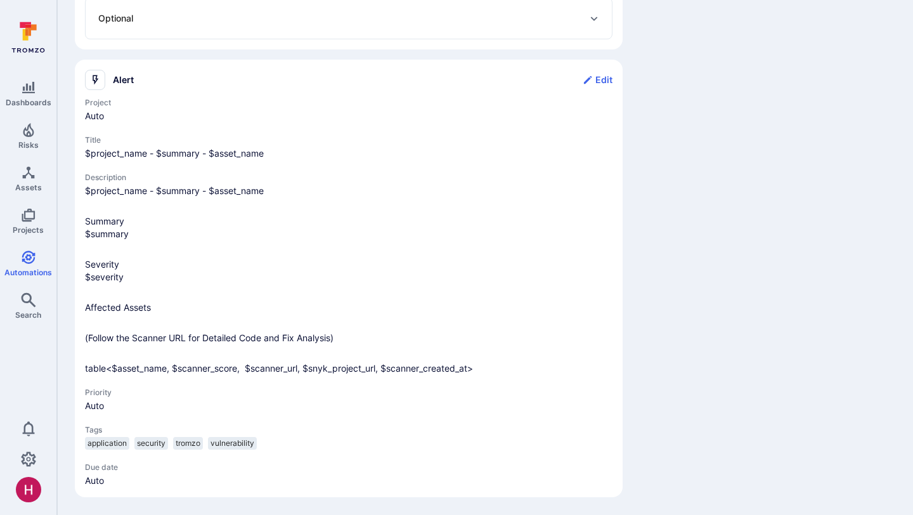
scroll to position [1142, 0]
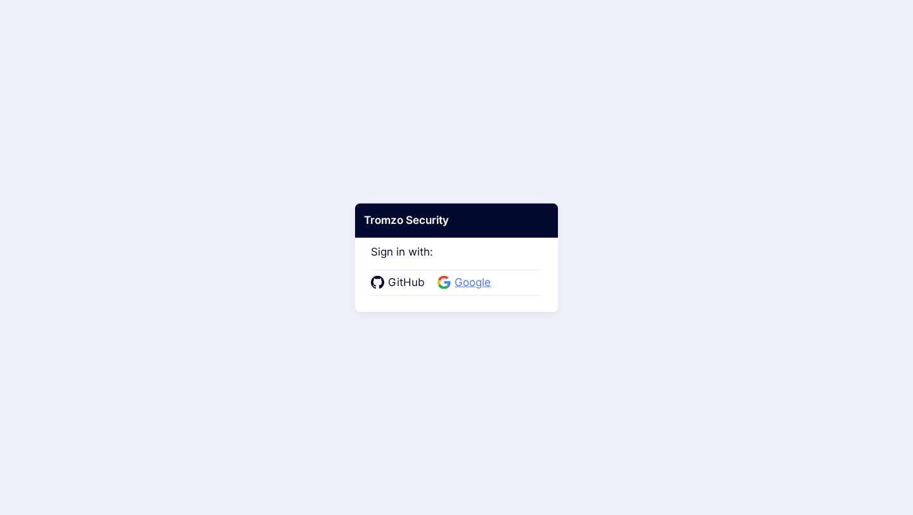
click at [471, 285] on span "Google" at bounding box center [473, 282] width 44 height 16
